Goal: Task Accomplishment & Management: Use online tool/utility

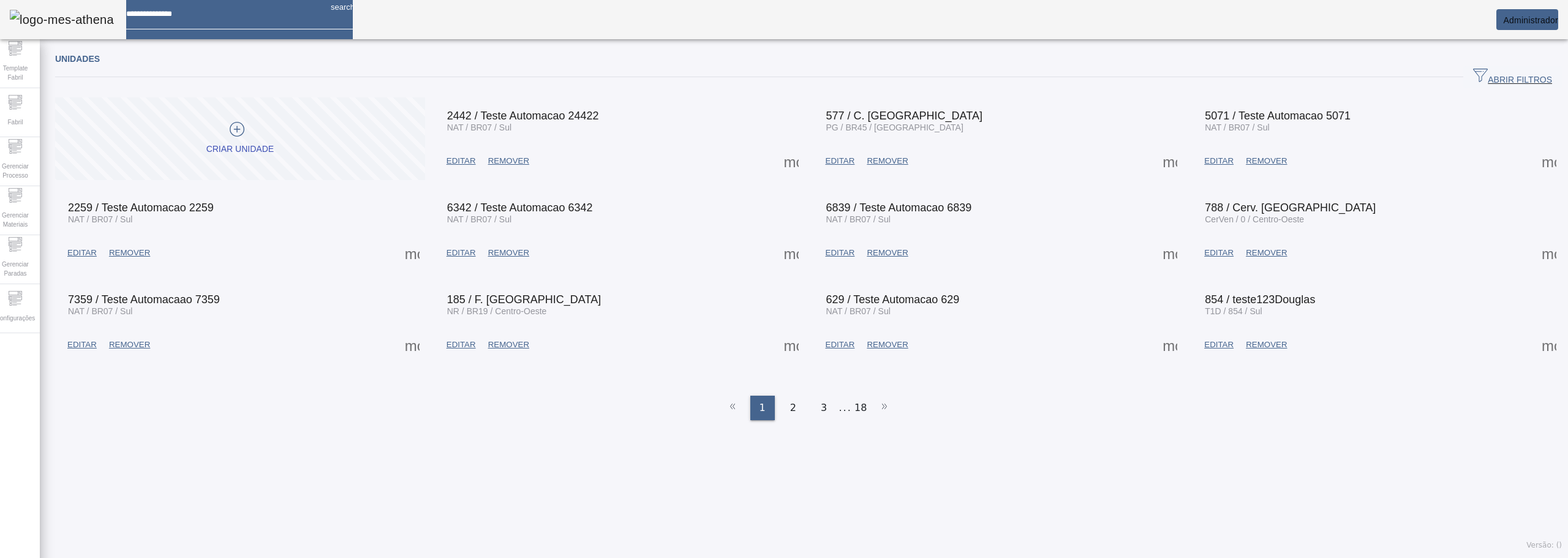
click at [1497, 83] on span "ABRIR FILTROS" at bounding box center [1513, 77] width 79 height 18
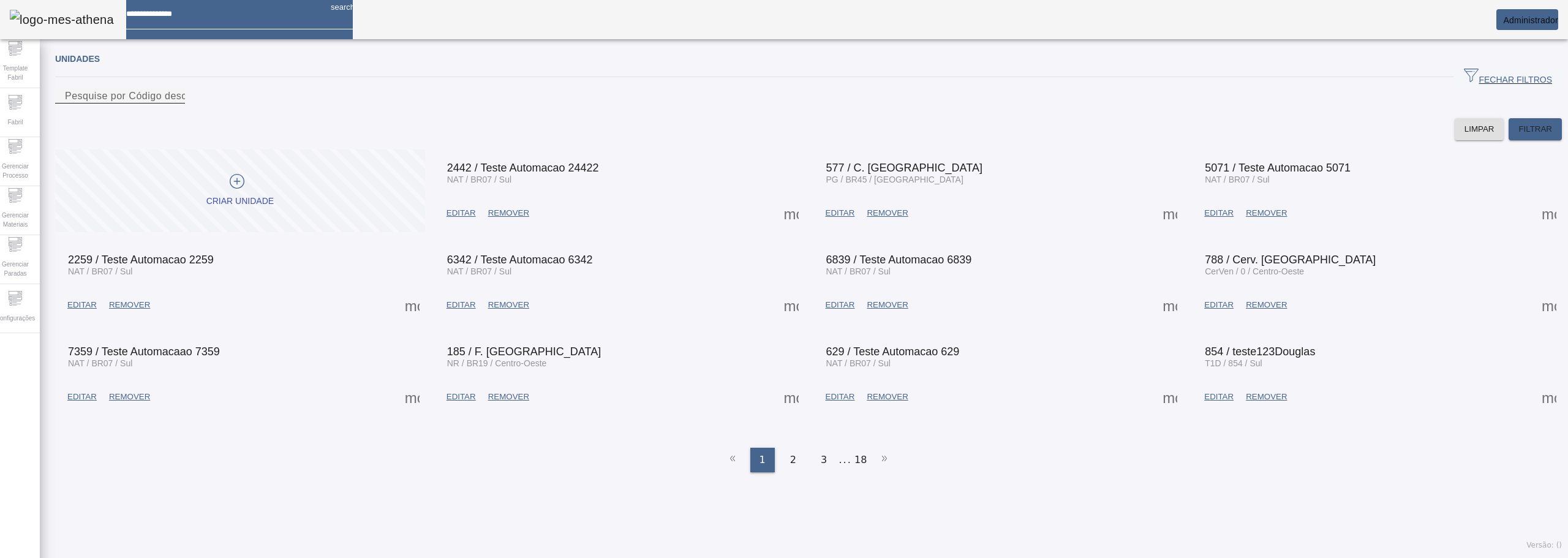
click at [175, 101] on div "Pesquise por Código descrição ou sigla" at bounding box center [120, 95] width 110 height 15
click at [175, 104] on input "Pesquise por Código descrição ou sigla" at bounding box center [120, 96] width 110 height 15
type input "*******"
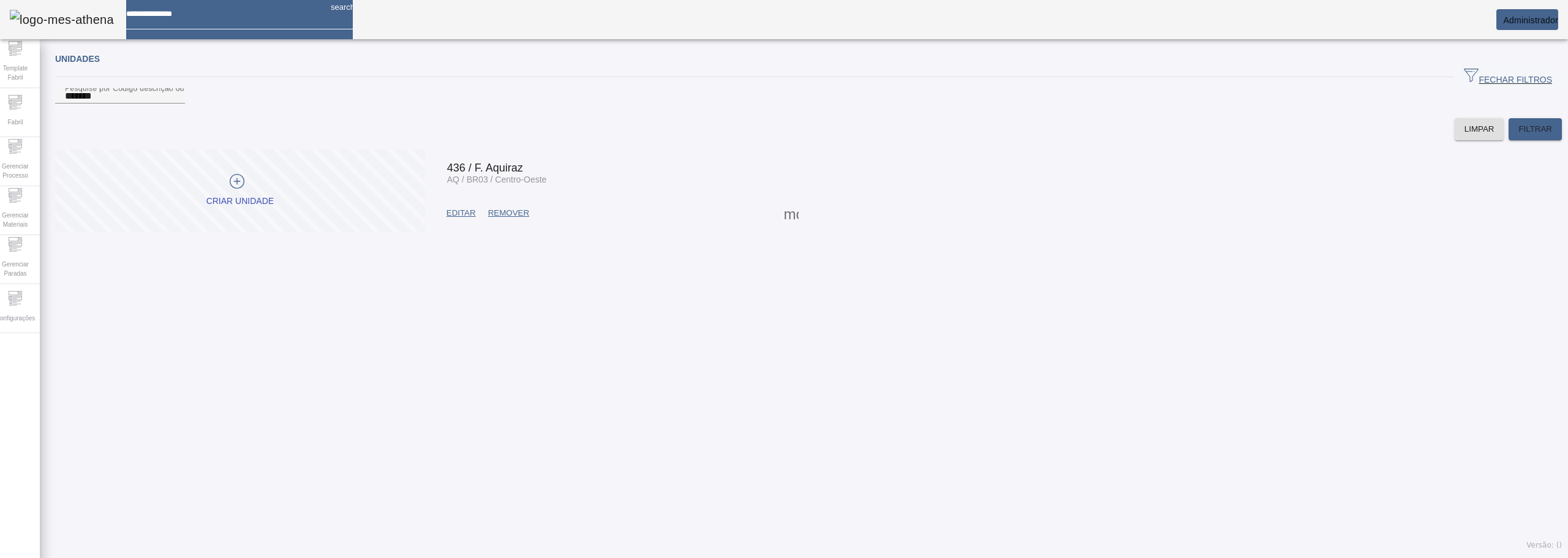
click at [796, 228] on span at bounding box center [791, 213] width 29 height 29
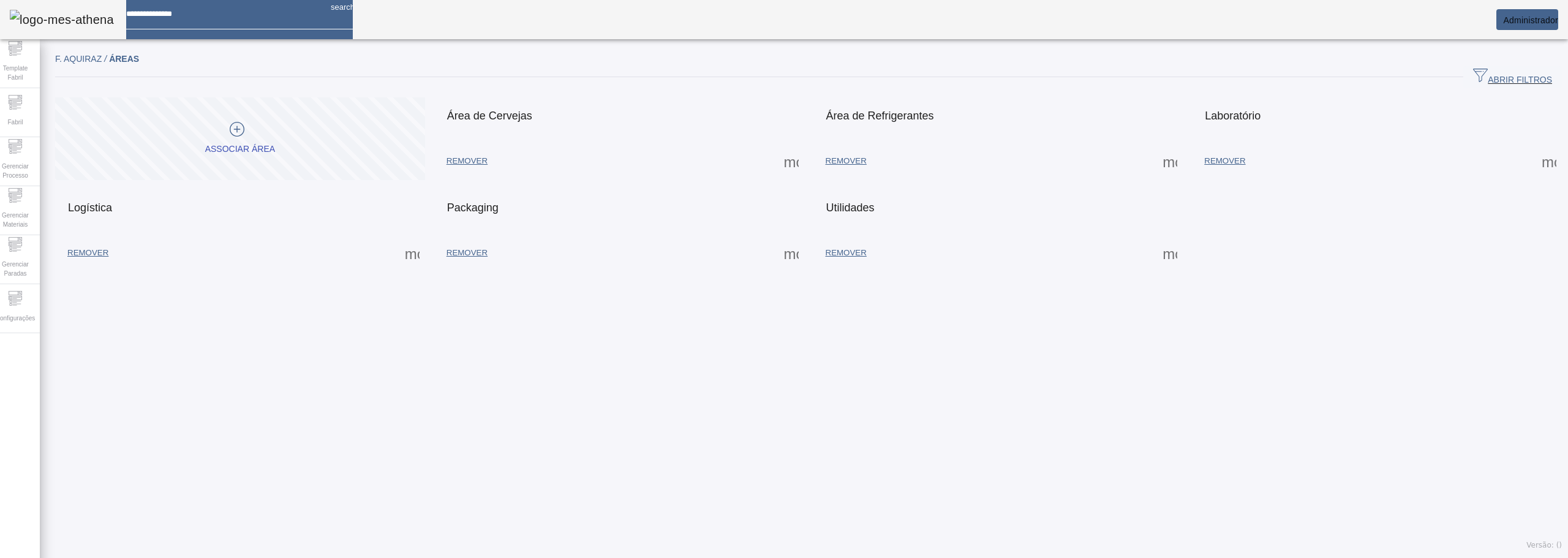
click at [796, 156] on span at bounding box center [791, 161] width 29 height 29
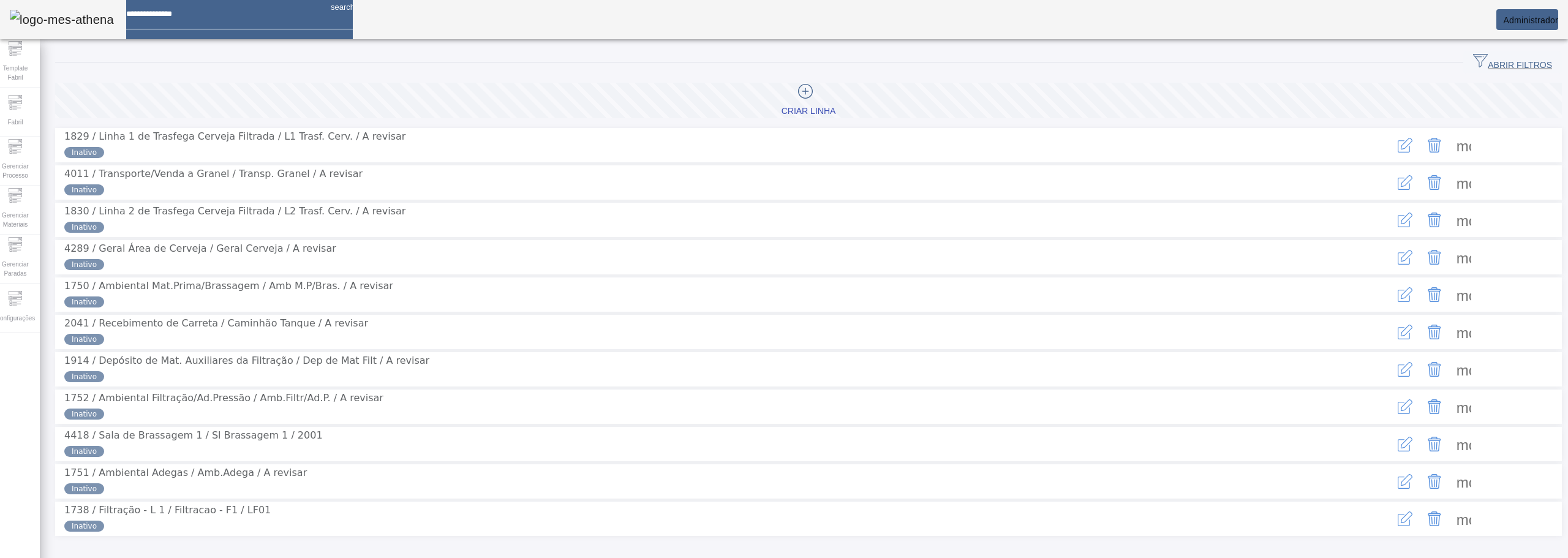
click at [1487, 68] on span "ABRIR FILTROS" at bounding box center [1513, 62] width 79 height 18
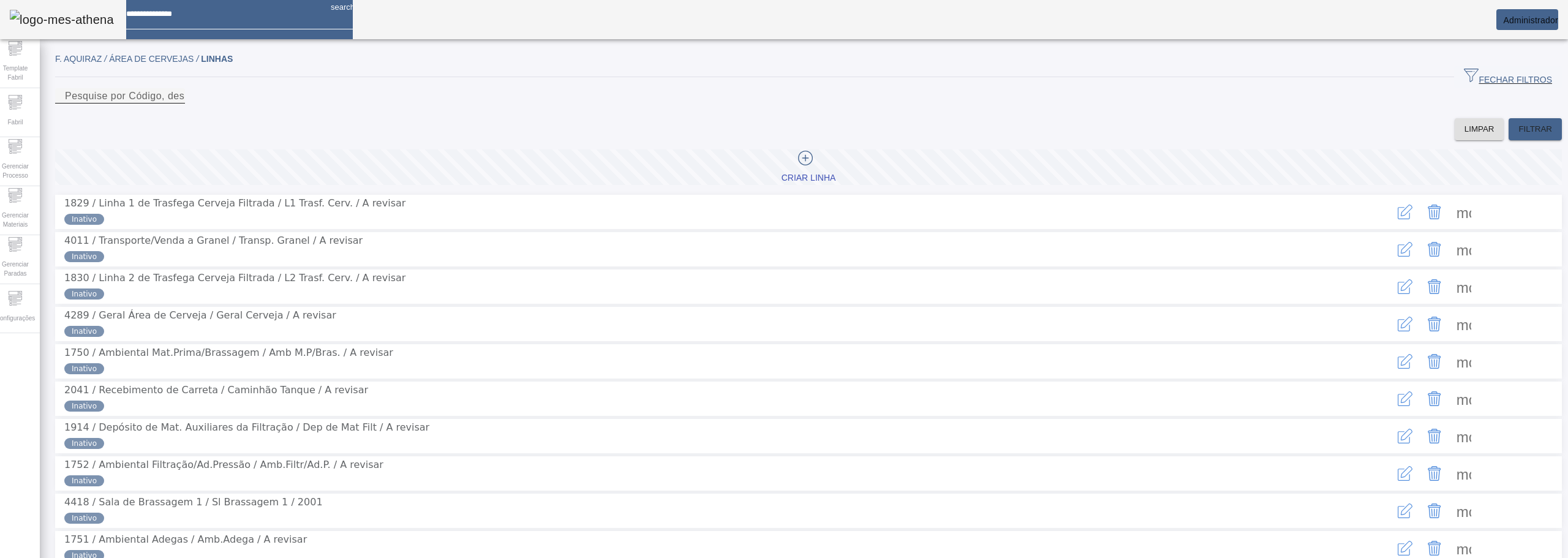
click at [175, 104] on input "Pesquise por Código, descrição, descrição abreviada ou descrição SAP" at bounding box center [120, 96] width 110 height 15
type input "******"
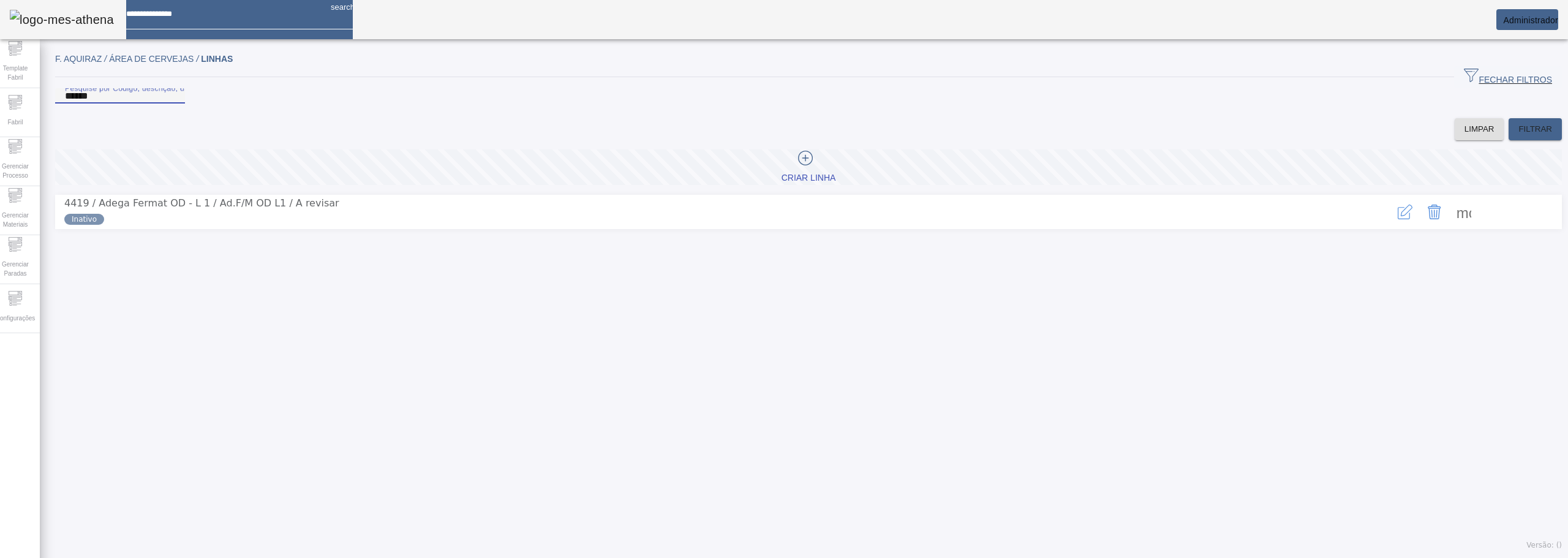
click at [1450, 226] on span at bounding box center [1464, 211] width 29 height 29
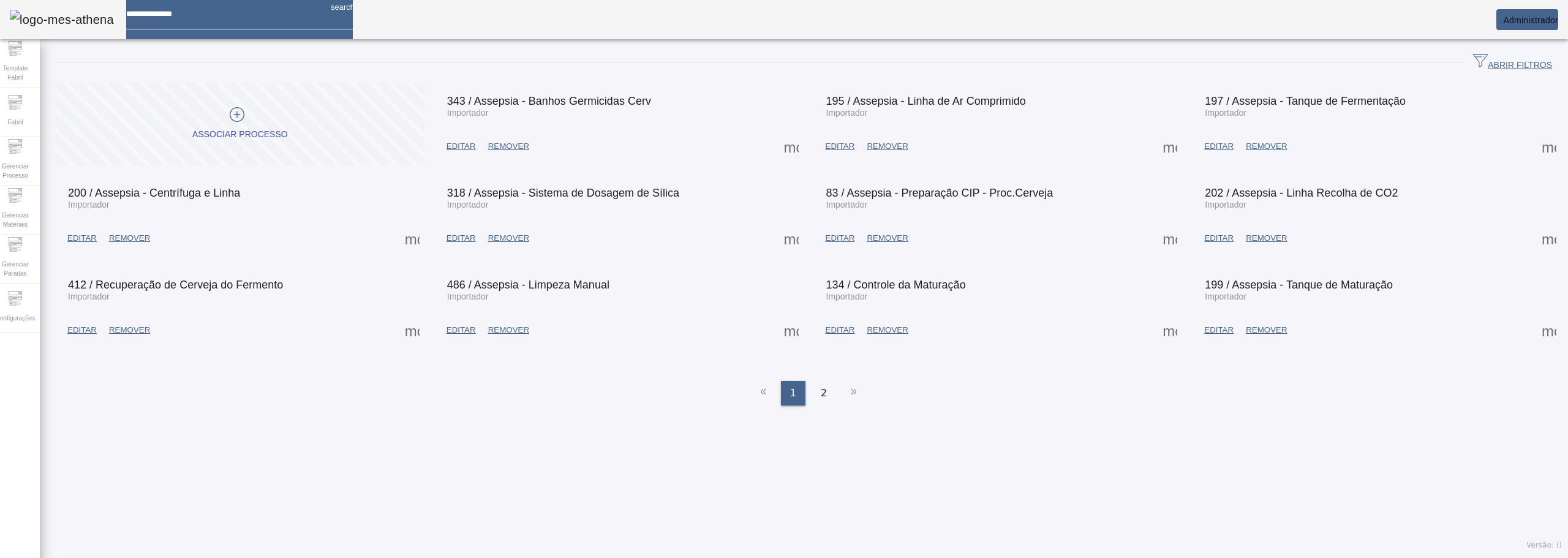
click at [835, 326] on span "EDITAR" at bounding box center [841, 330] width 29 height 12
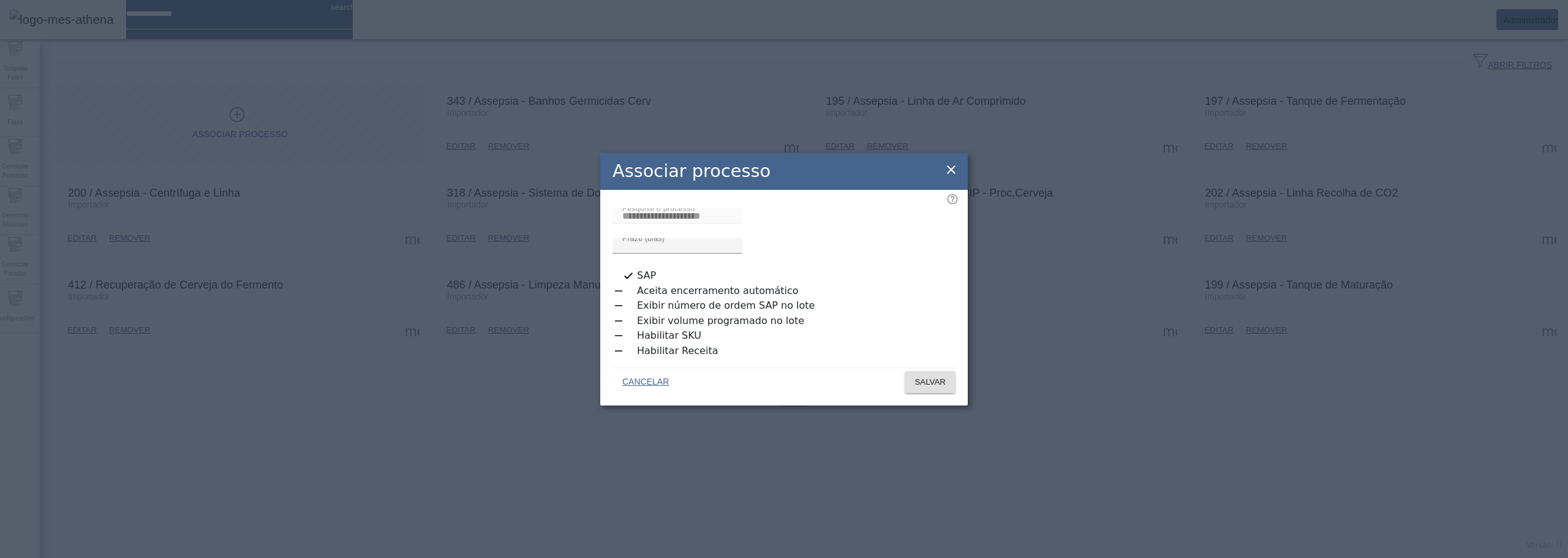
click at [632, 347] on div "button" at bounding box center [624, 351] width 22 height 9
click at [919, 376] on span "SALVAR" at bounding box center [930, 382] width 32 height 12
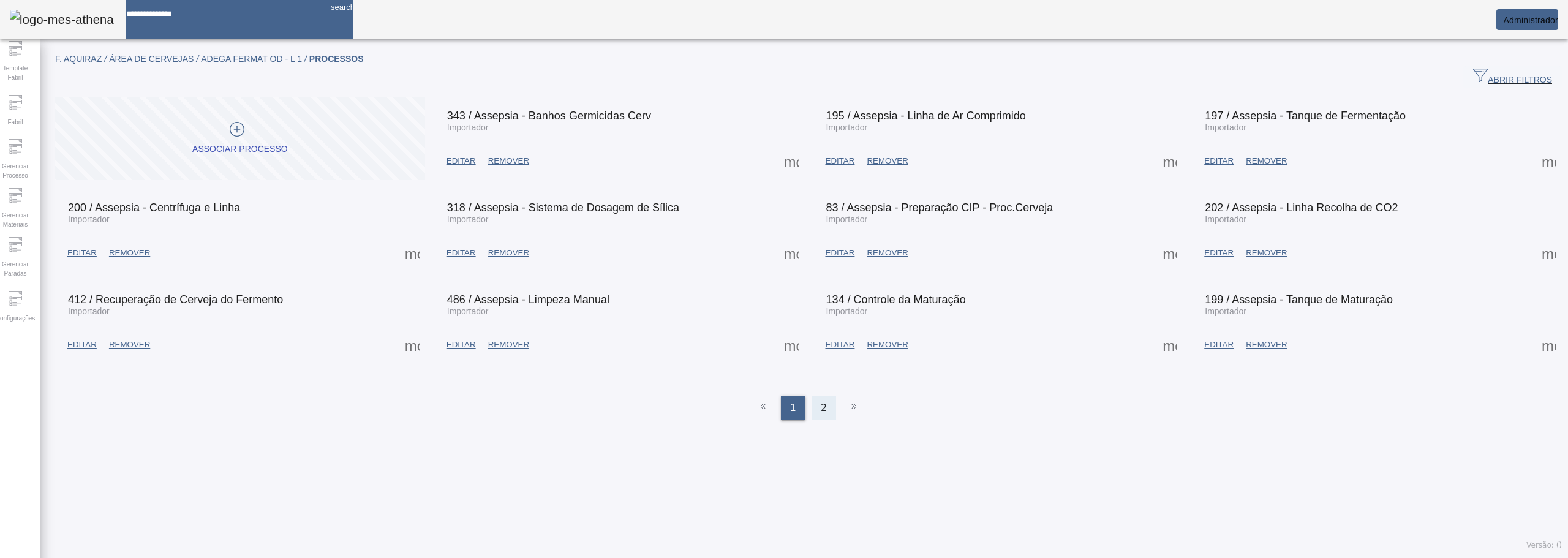
click at [822, 396] on div "2" at bounding box center [824, 407] width 24 height 24
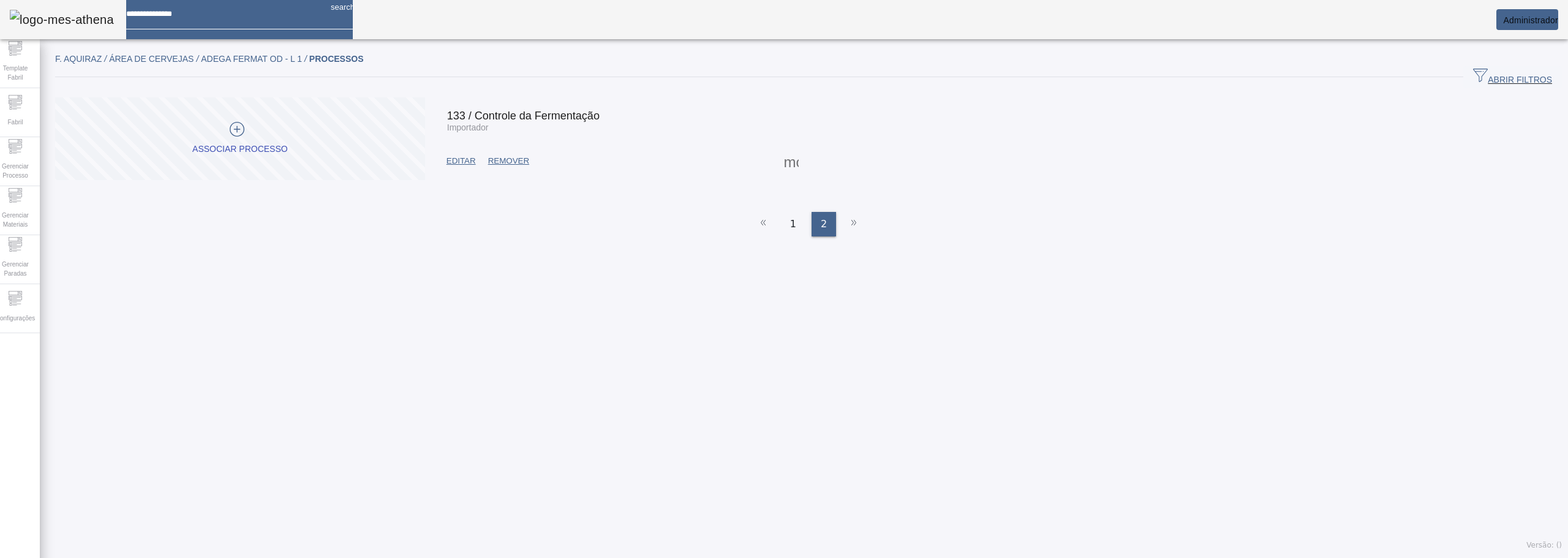
click at [464, 163] on span "EDITAR" at bounding box center [461, 161] width 29 height 12
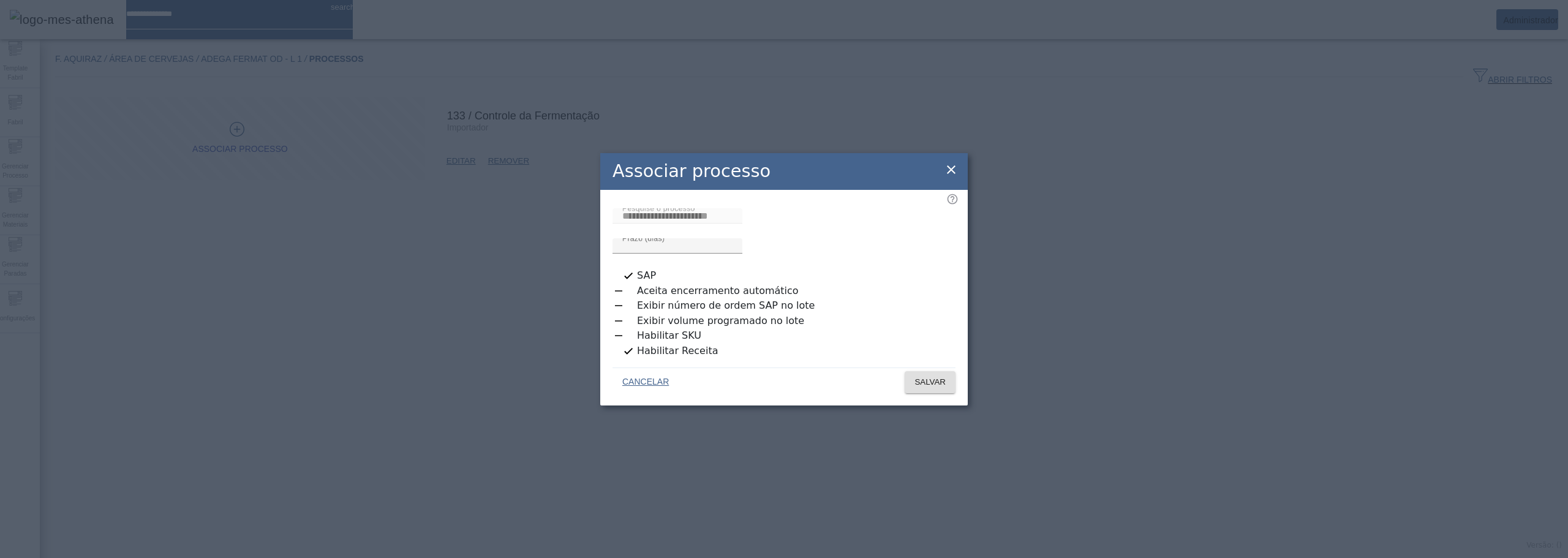
click at [950, 172] on icon at bounding box center [952, 170] width 15 height 15
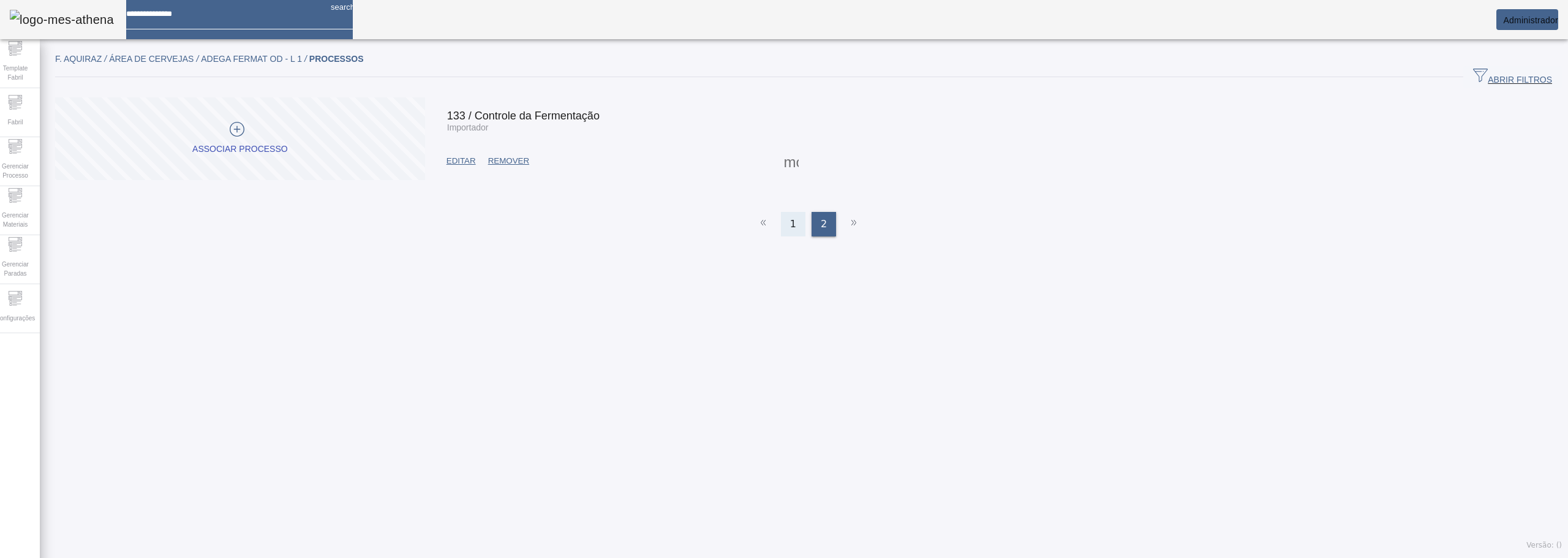
click at [791, 217] on span "1" at bounding box center [794, 224] width 6 height 15
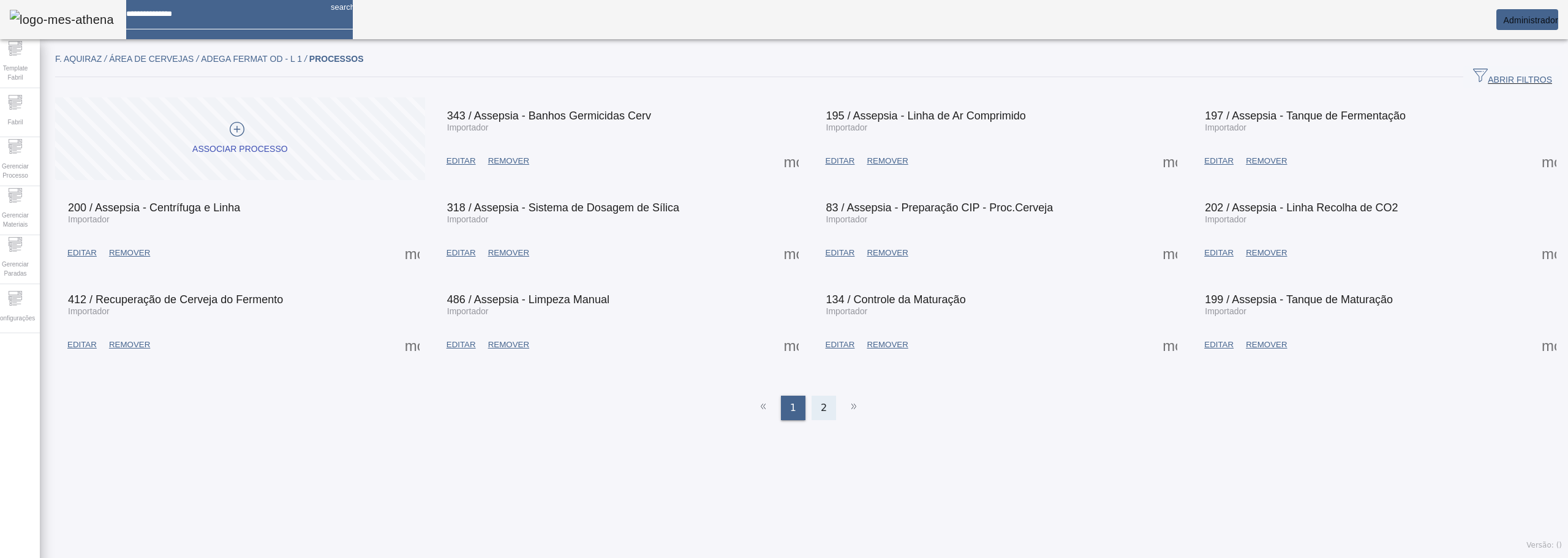
click at [823, 397] on div "2" at bounding box center [824, 407] width 24 height 24
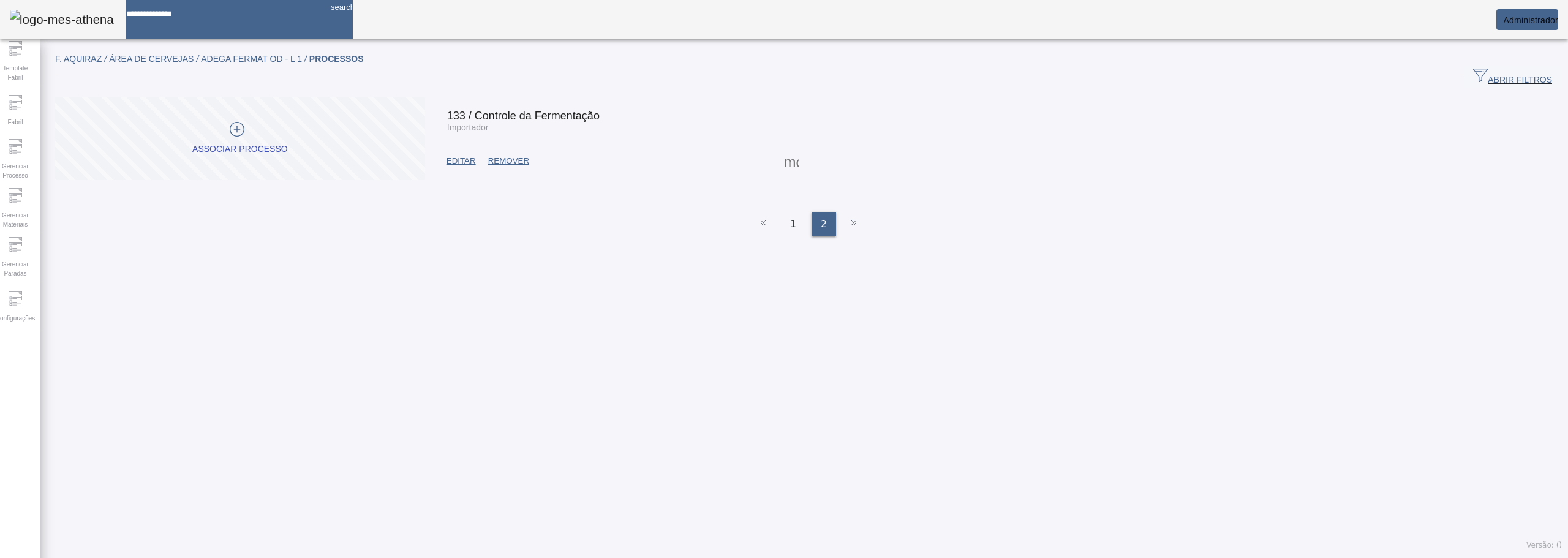
click at [471, 159] on span "EDITAR" at bounding box center [461, 161] width 29 height 12
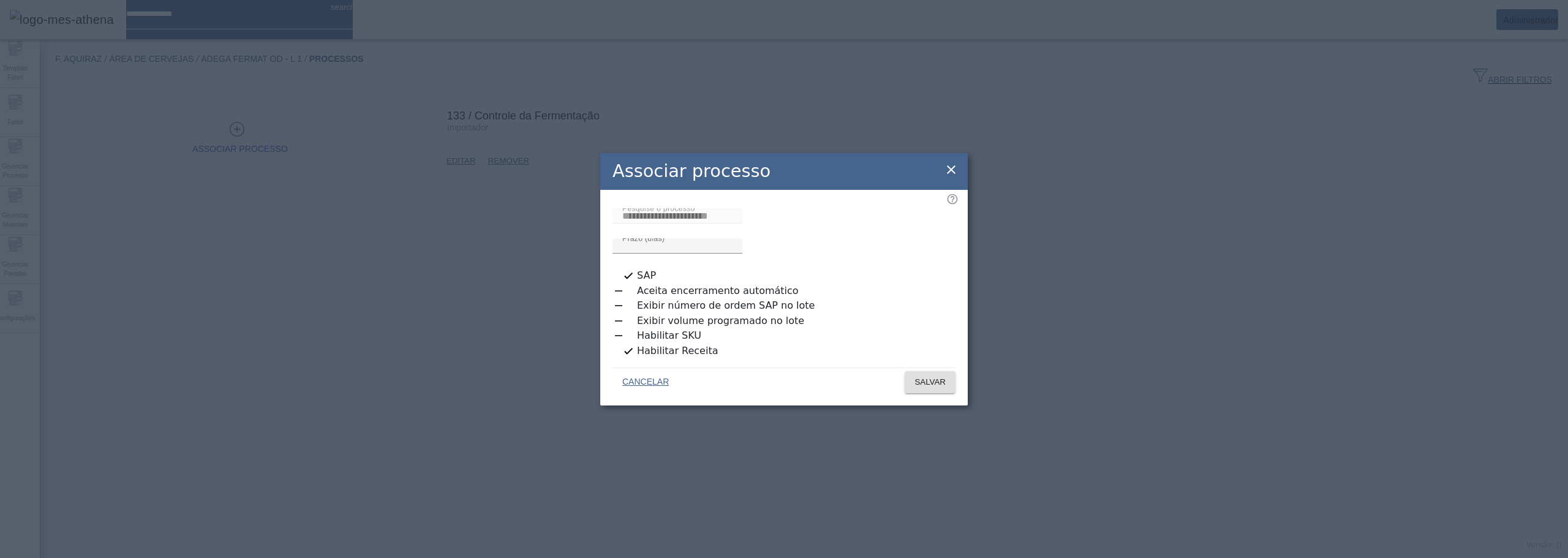
click at [956, 170] on icon at bounding box center [952, 170] width 15 height 15
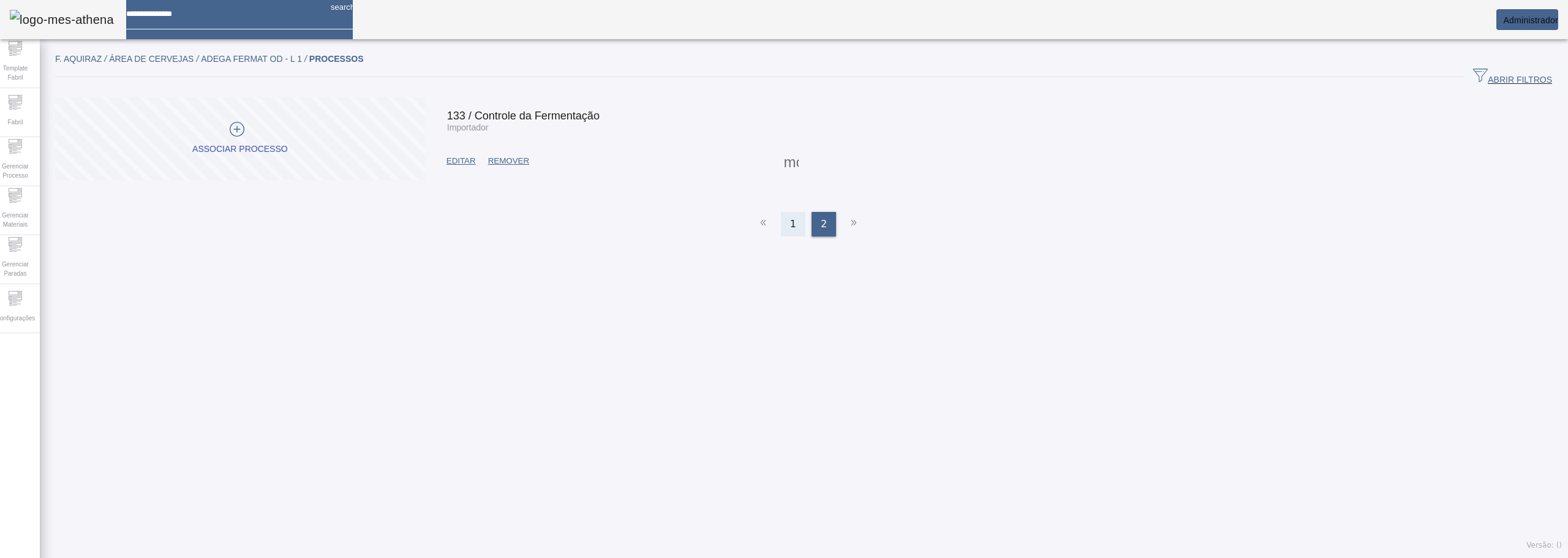
click at [801, 211] on div "1" at bounding box center [793, 223] width 24 height 24
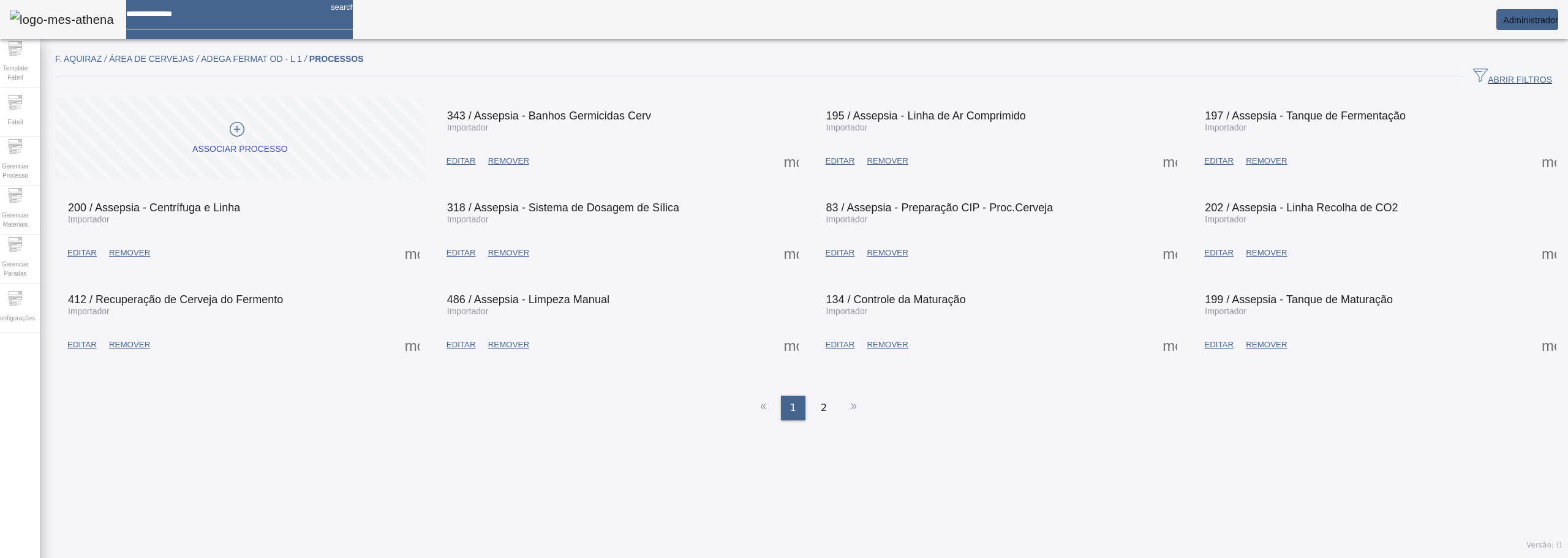
click at [827, 347] on span "EDITAR" at bounding box center [841, 344] width 29 height 12
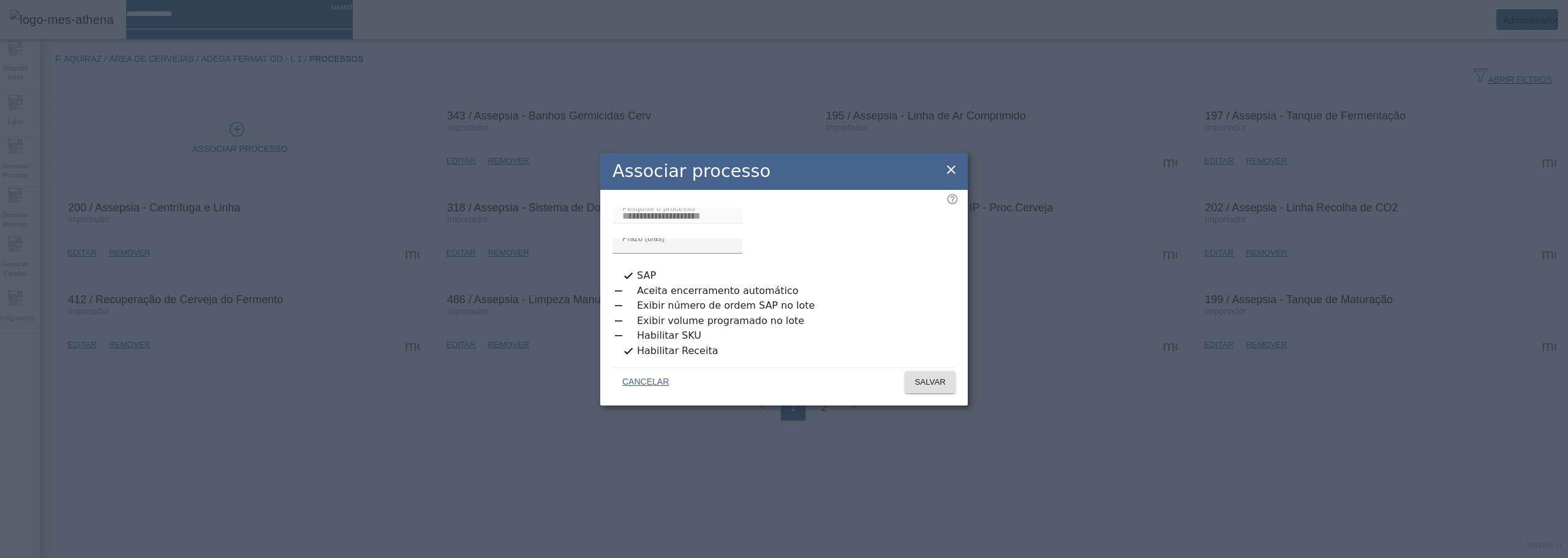
click at [950, 174] on icon at bounding box center [952, 170] width 9 height 9
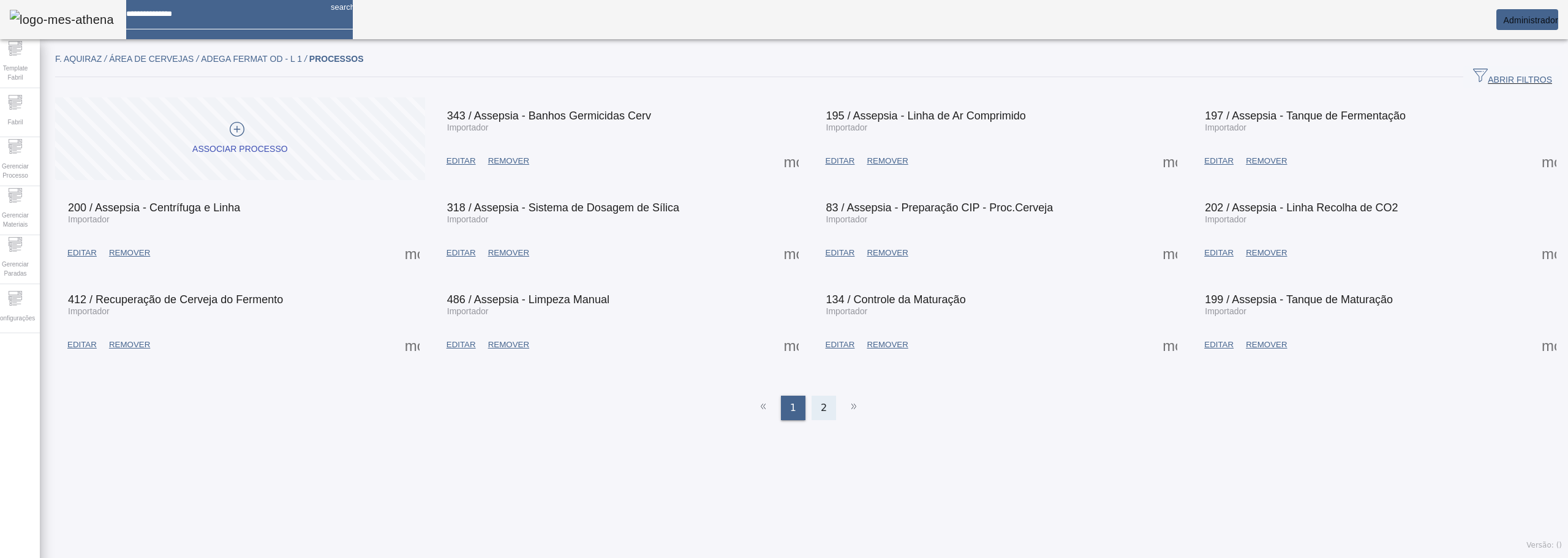
click at [815, 396] on div "2" at bounding box center [824, 407] width 24 height 24
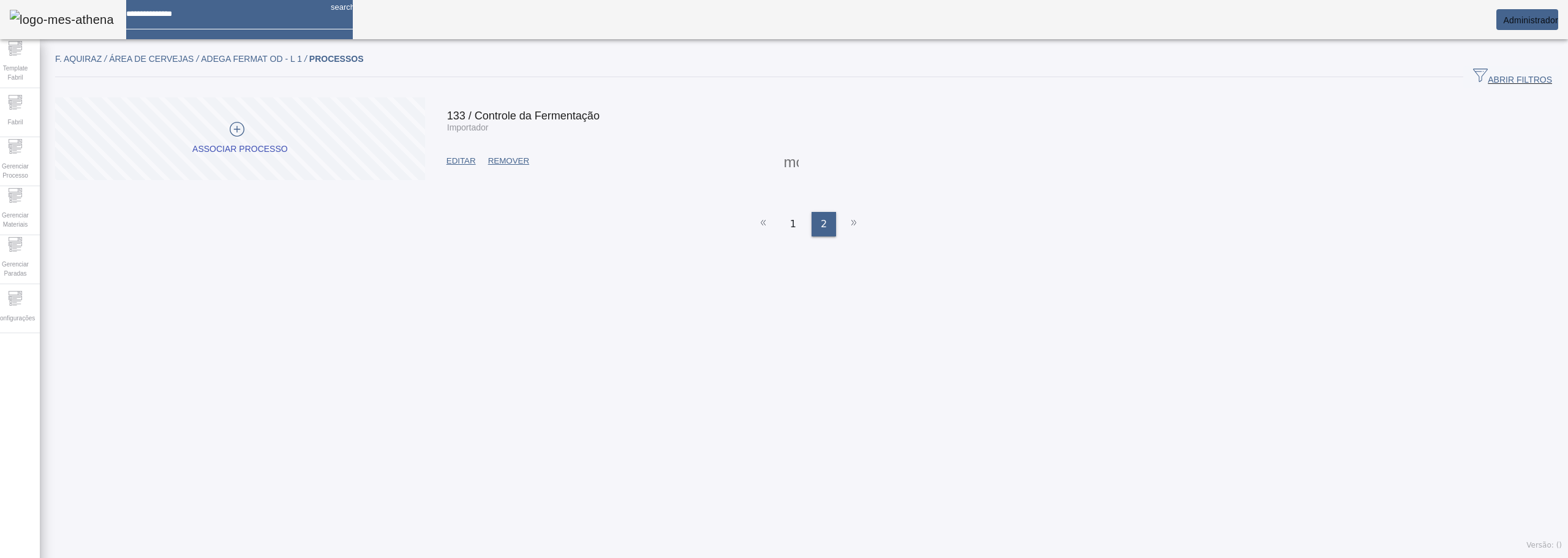
click at [464, 162] on span "EDITAR" at bounding box center [461, 161] width 29 height 12
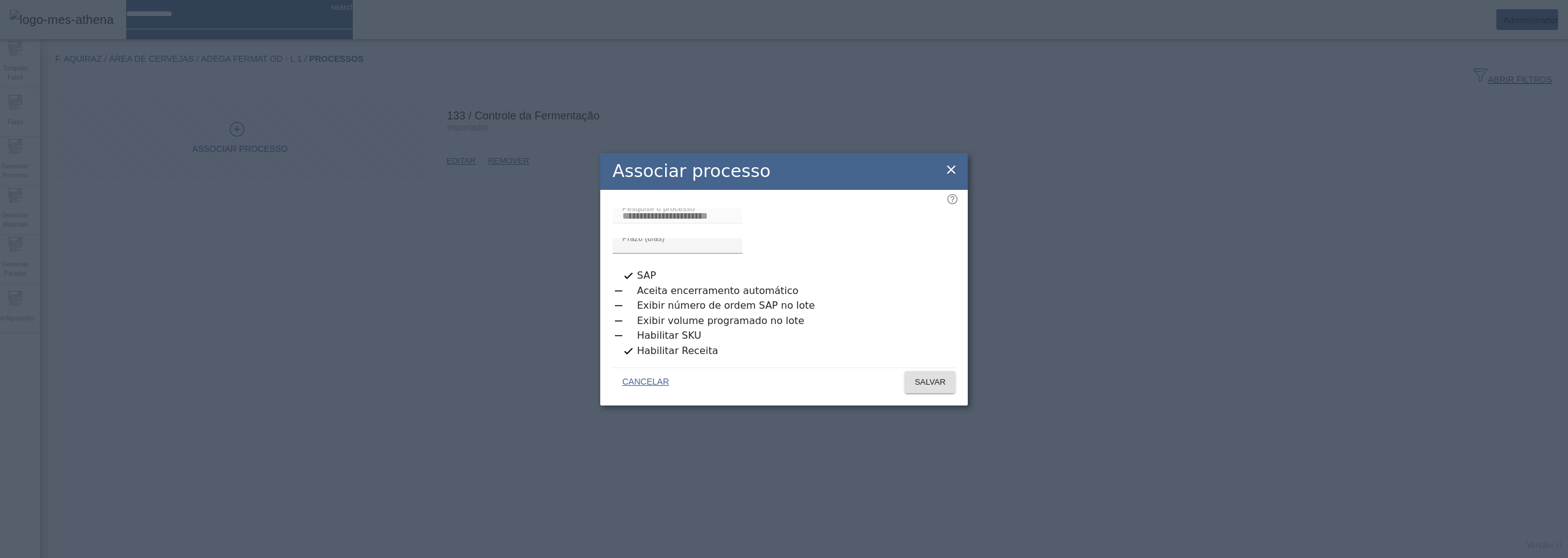
click at [955, 171] on icon at bounding box center [952, 170] width 15 height 15
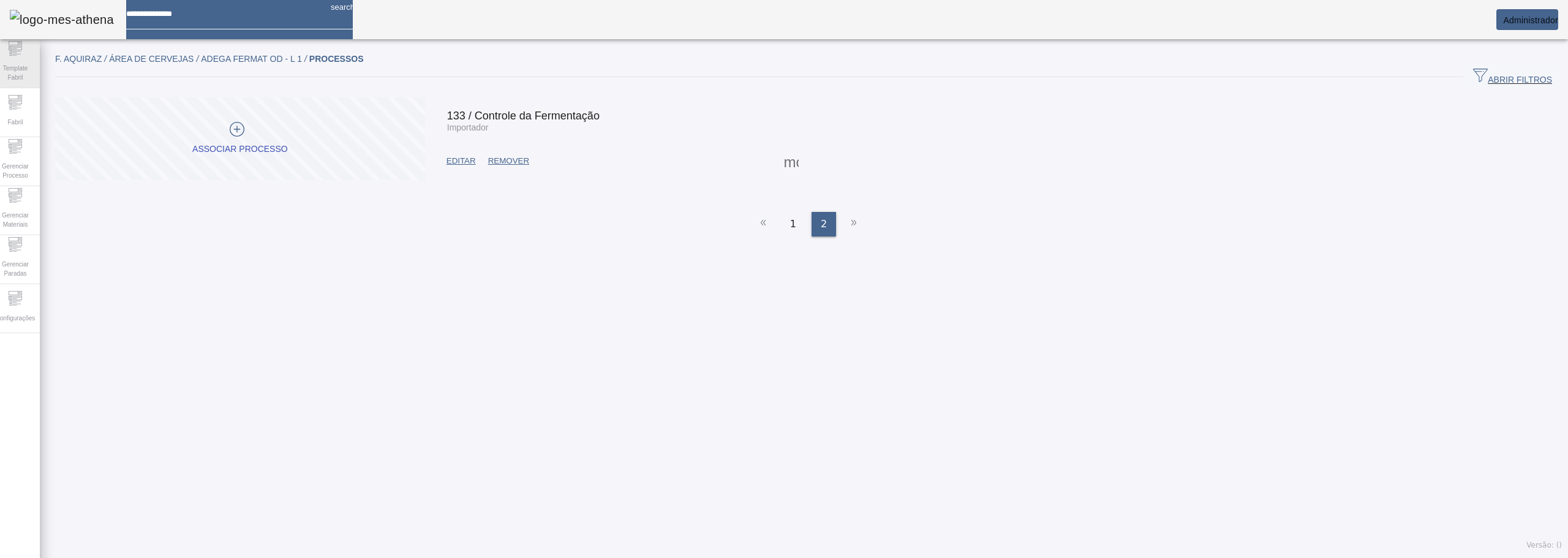
click at [31, 57] on div "Template Fabril" at bounding box center [15, 63] width 49 height 49
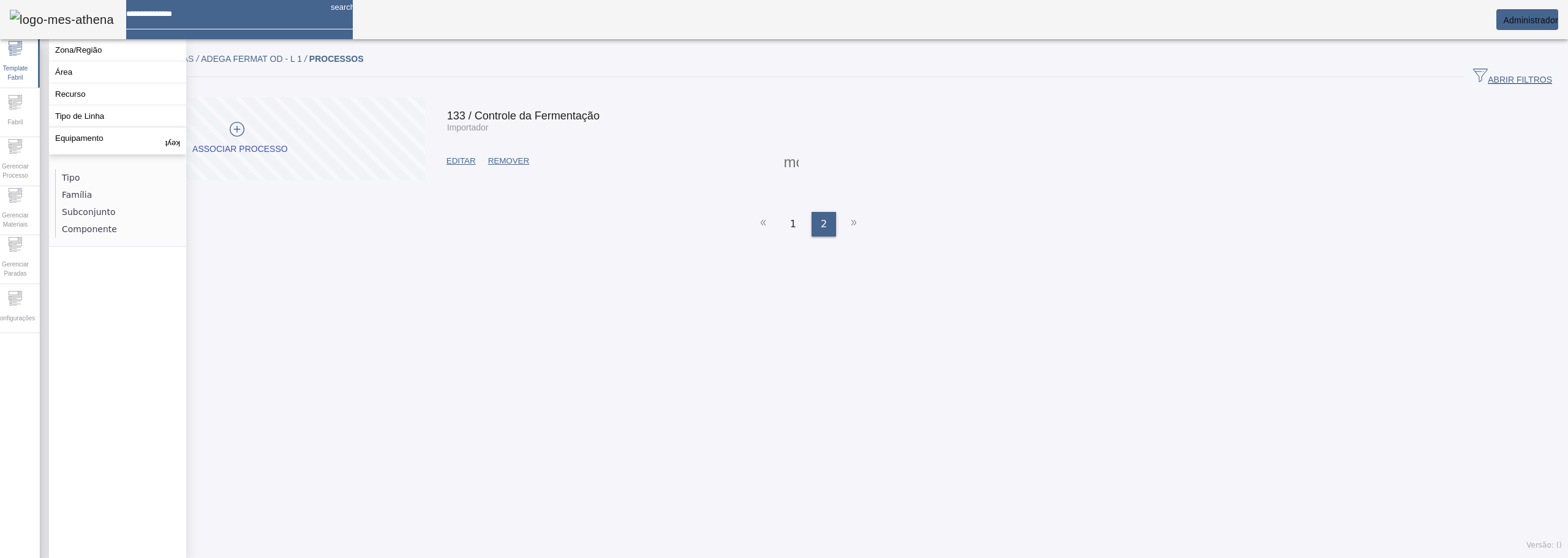
click at [341, 319] on div "F. Aquiraz / Área de Cervejas / Adega Fermat OD - L 1 / PROCESSOS ABRIR FILTROS…" at bounding box center [808, 302] width 1538 height 512
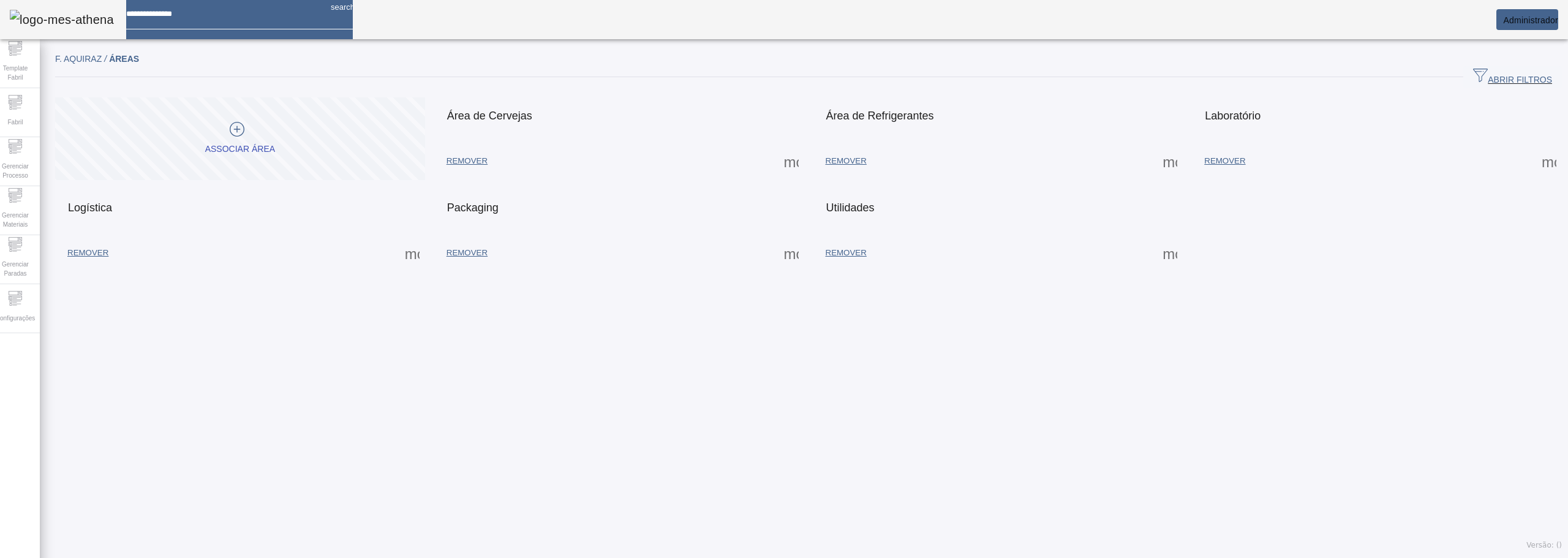
click at [752, 363] on div "F. Aquiraz / ÁREAS ABRIR FILTROS Pesquise por código ou descrição LIMPAR FILTRA…" at bounding box center [808, 302] width 1538 height 512
